Goal: Task Accomplishment & Management: Use online tool/utility

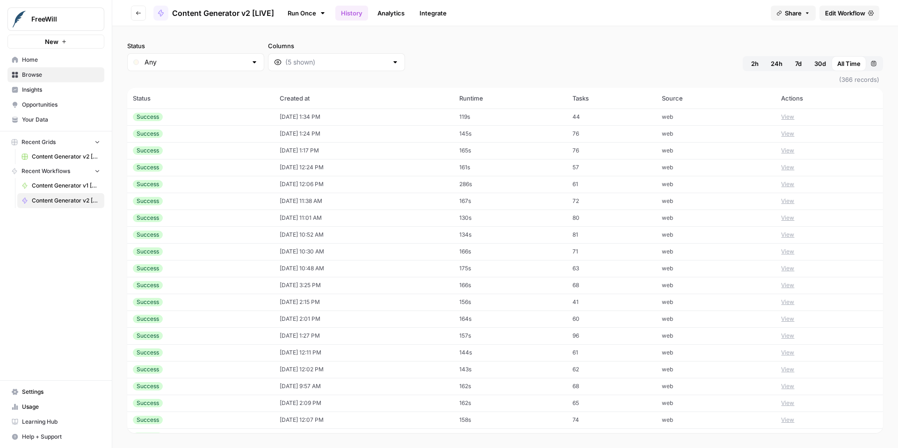
click at [52, 200] on span "Content Generator v2 [LIVE]" at bounding box center [66, 200] width 68 height 8
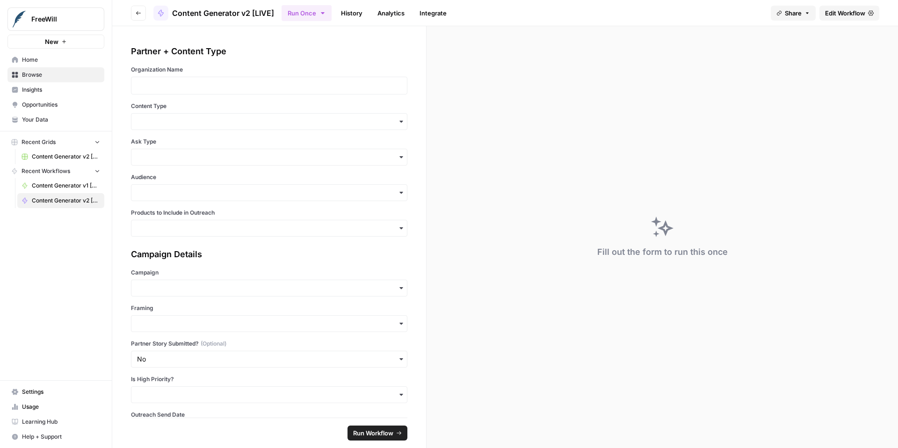
click at [836, 13] on span "Edit Workflow" at bounding box center [845, 12] width 40 height 9
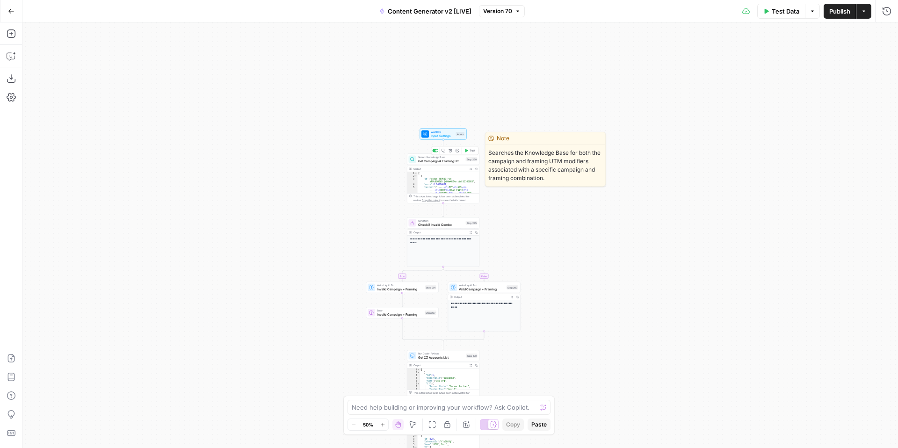
click at [433, 161] on span "Get Campaign & Framing UTM modifiers" at bounding box center [441, 161] width 46 height 5
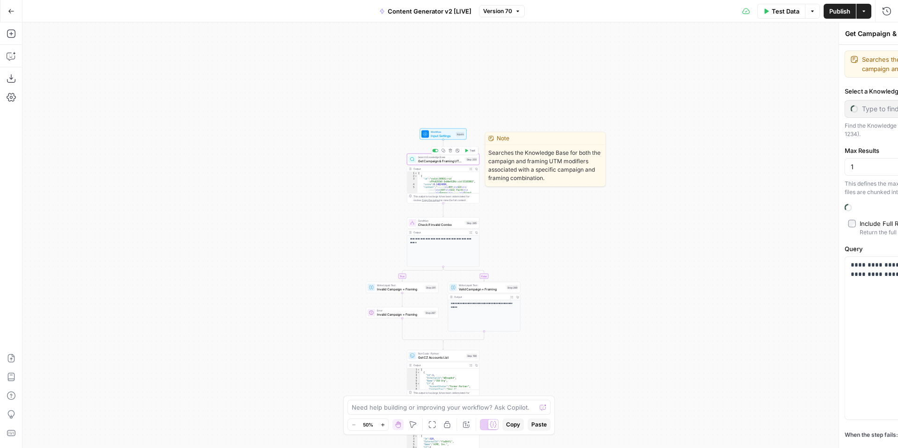
type input "Content Generator"
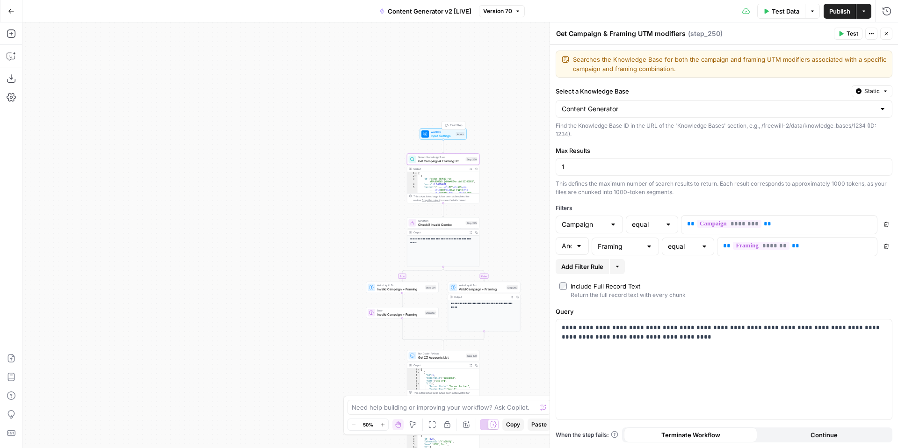
click at [430, 129] on div "Workflow Input Settings Inputs Test Step" at bounding box center [443, 134] width 47 height 11
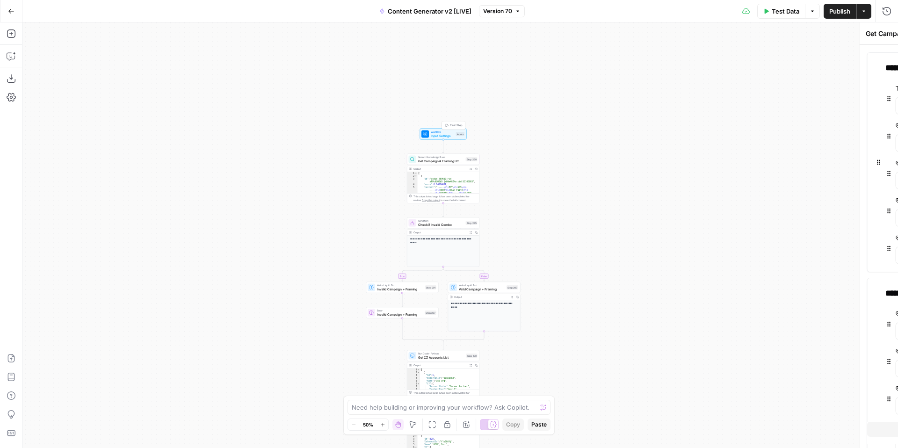
type textarea "Inputs"
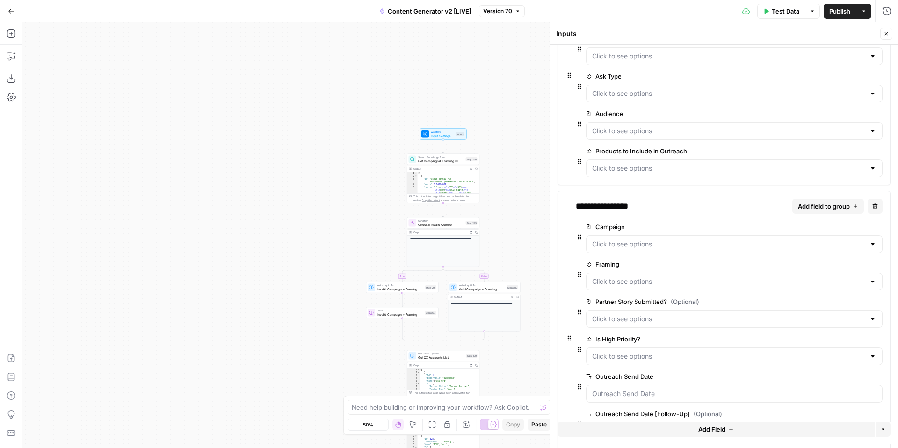
scroll to position [84, 0]
click at [850, 155] on span "edit field" at bounding box center [847, 153] width 21 height 7
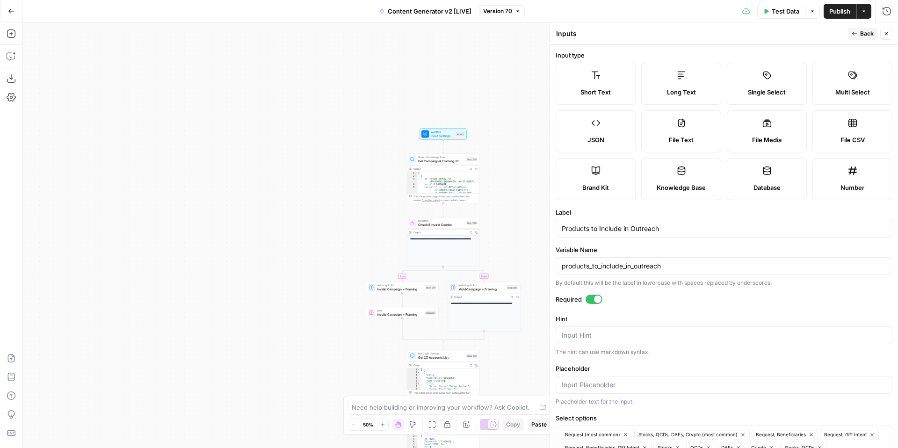
scroll to position [78, 0]
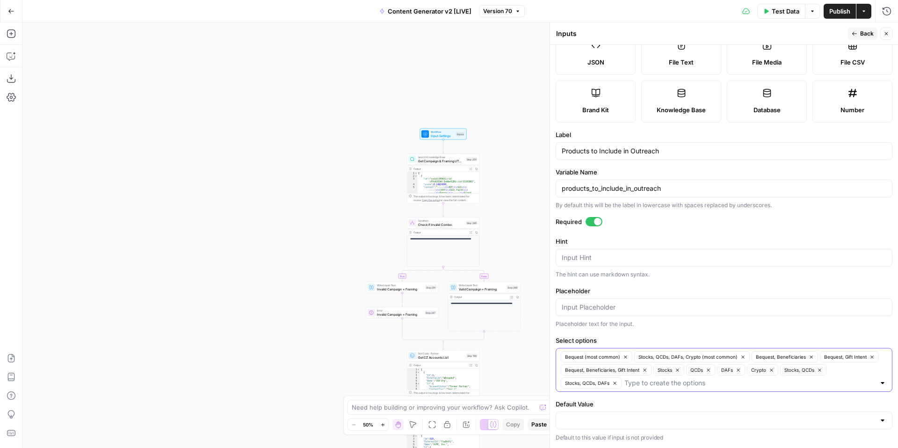
click at [699, 387] on input "Select options" at bounding box center [750, 382] width 251 height 9
type input "Bequest, Gift Intent (most"
drag, startPoint x: 626, startPoint y: 384, endPoint x: 721, endPoint y: 384, distance: 95.0
click at [721, 384] on input "Bequest, Gift Intent (most" at bounding box center [750, 382] width 251 height 9
click at [858, 31] on button "Back" at bounding box center [862, 34] width 29 height 12
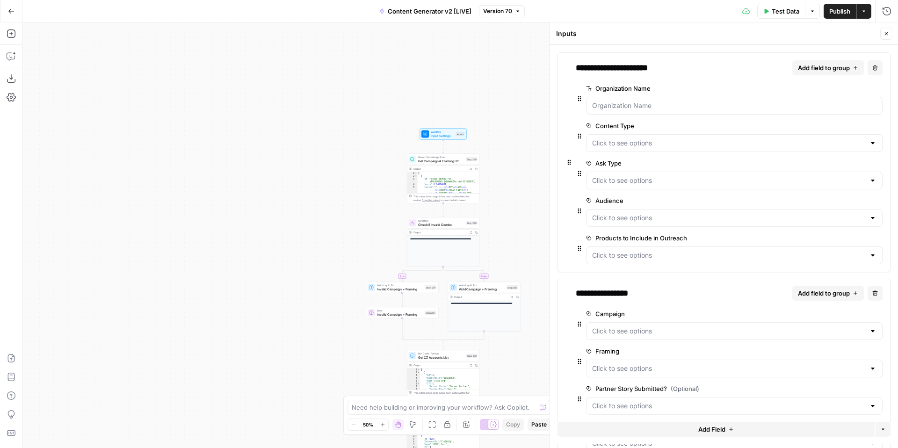
click at [886, 33] on icon "button" at bounding box center [887, 34] width 6 height 6
